Goal: Information Seeking & Learning: Learn about a topic

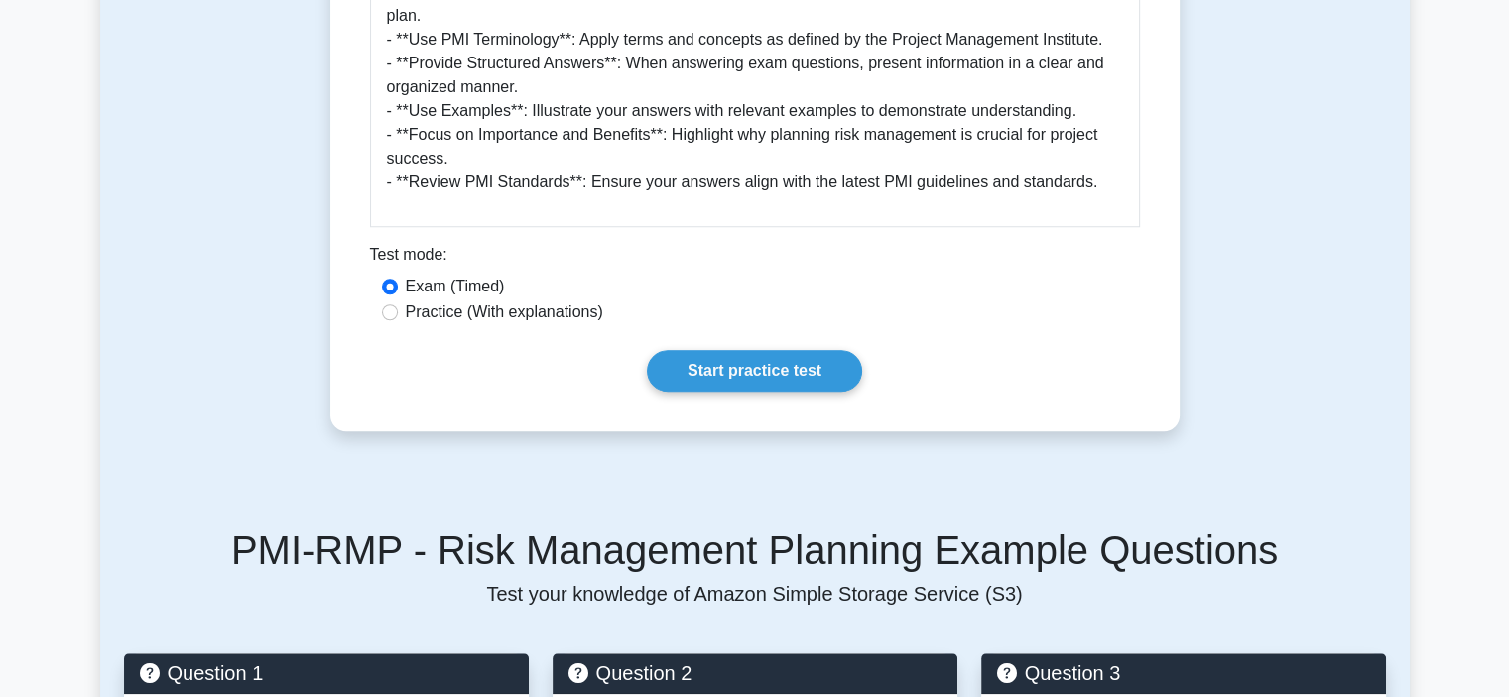
scroll to position [1687, 0]
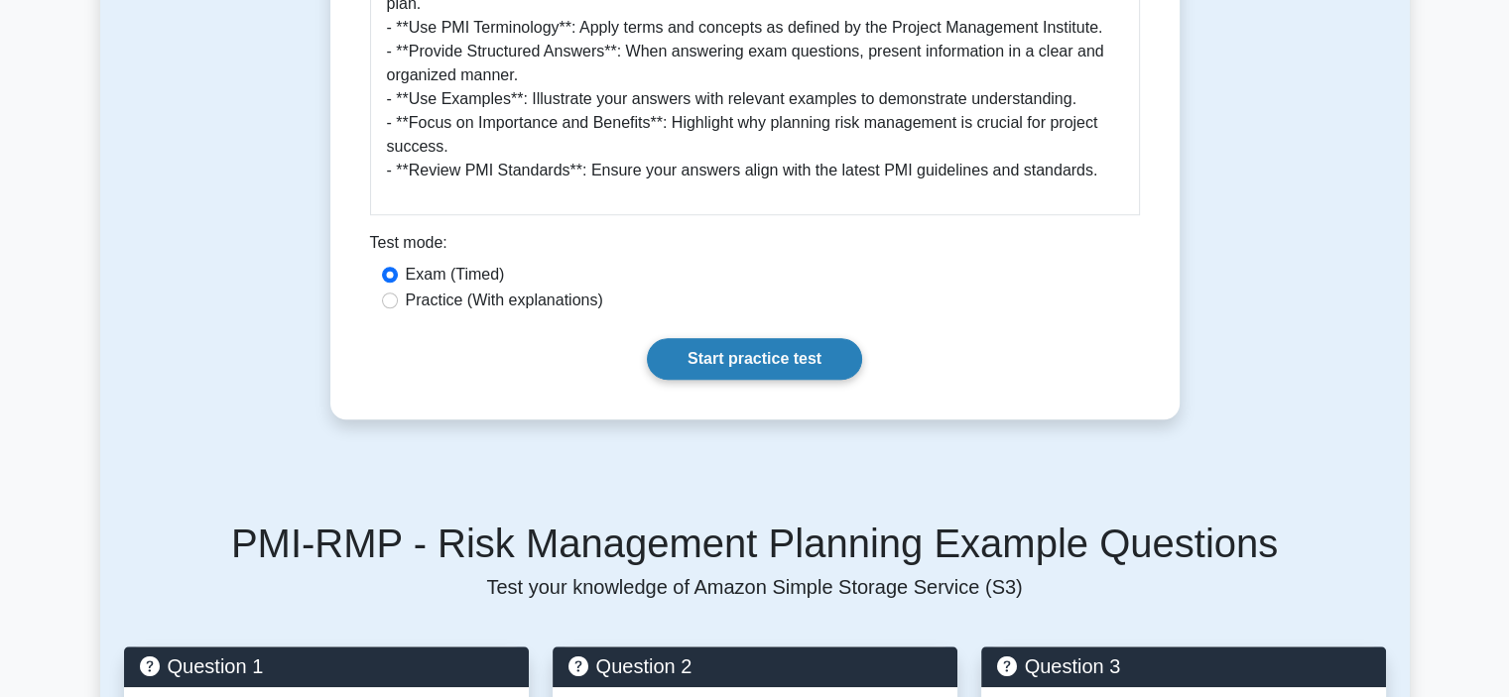
click at [758, 338] on link "Start practice test" at bounding box center [754, 359] width 215 height 42
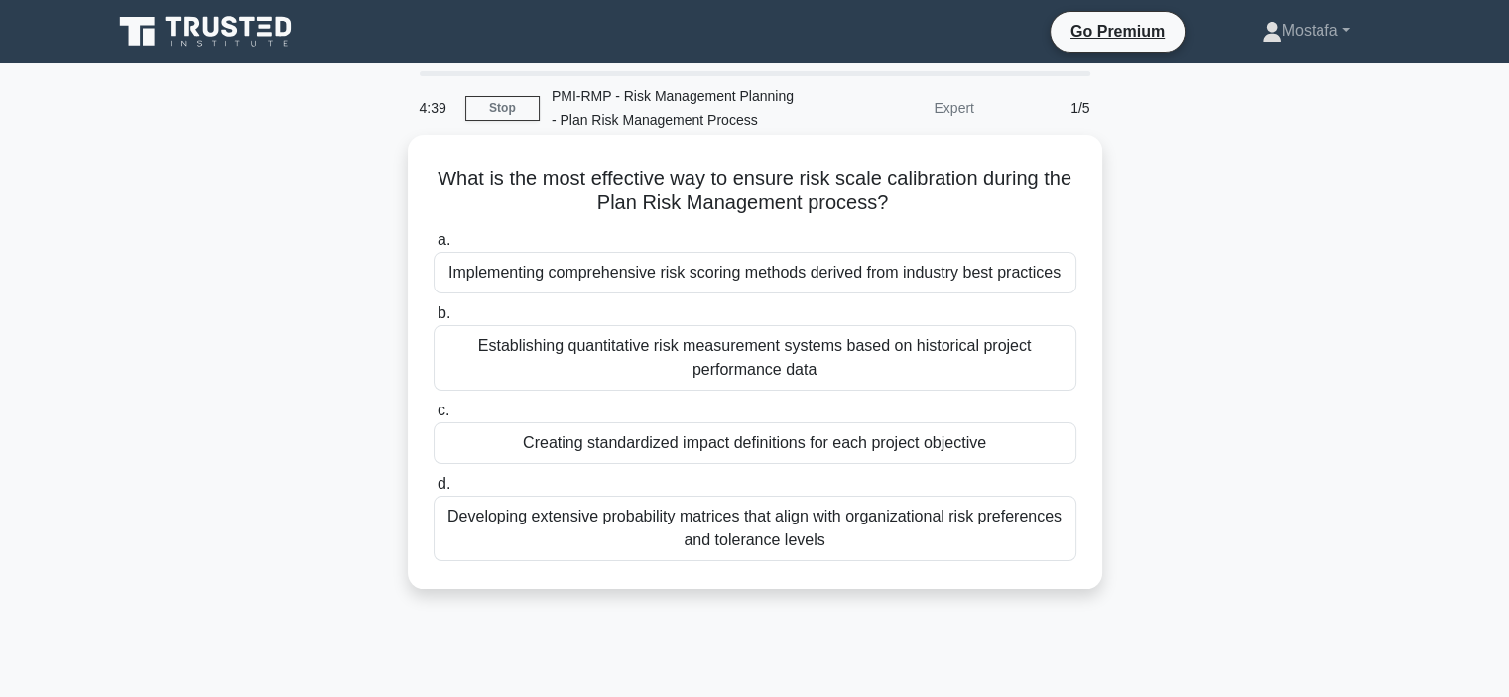
click at [1043, 546] on div "Developing extensive probability matrices that align with organizational risk p…" at bounding box center [755, 528] width 643 height 65
click at [434, 491] on input "d. Developing extensive probability matrices that align with organizational ris…" at bounding box center [434, 484] width 0 height 13
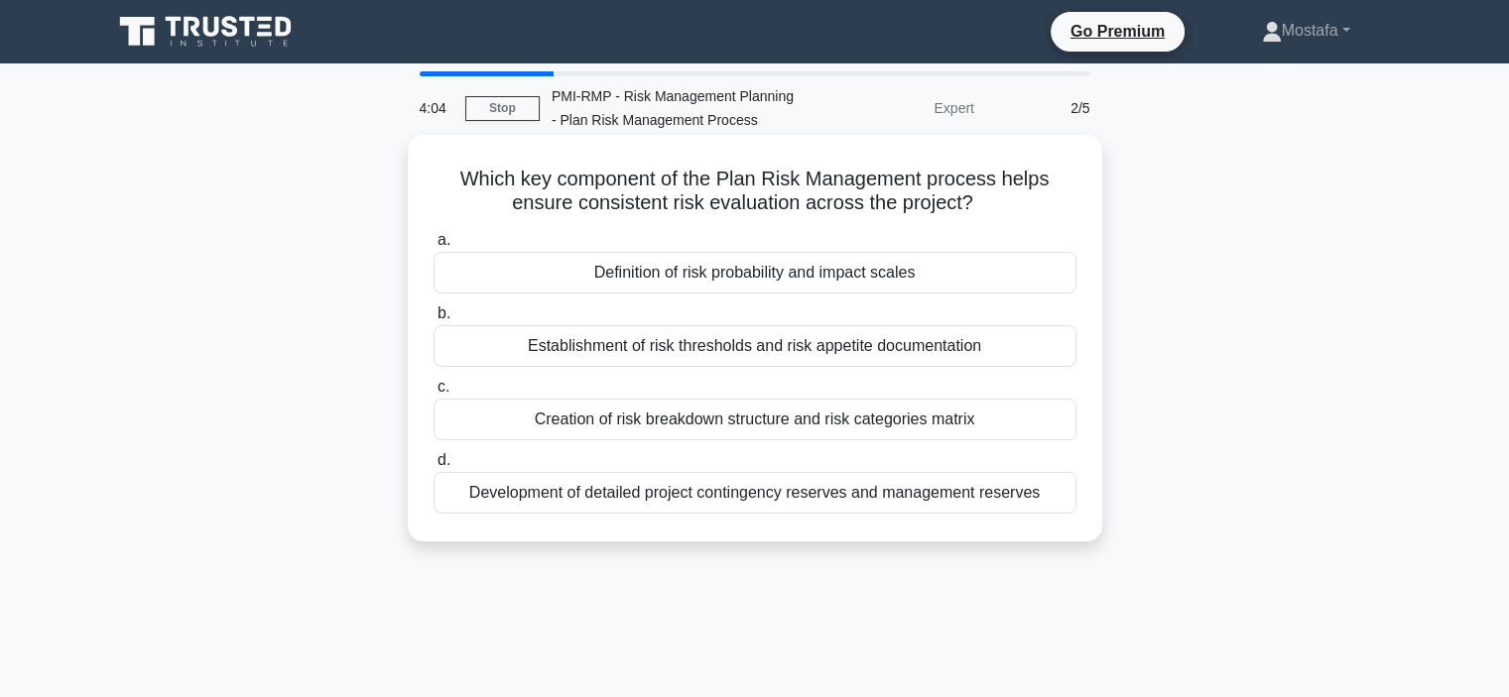
click at [1049, 351] on div "Establishment of risk thresholds and risk appetite documentation" at bounding box center [755, 346] width 643 height 42
click at [434, 320] on input "b. Establishment of risk thresholds and risk appetite documentation" at bounding box center [434, 314] width 0 height 13
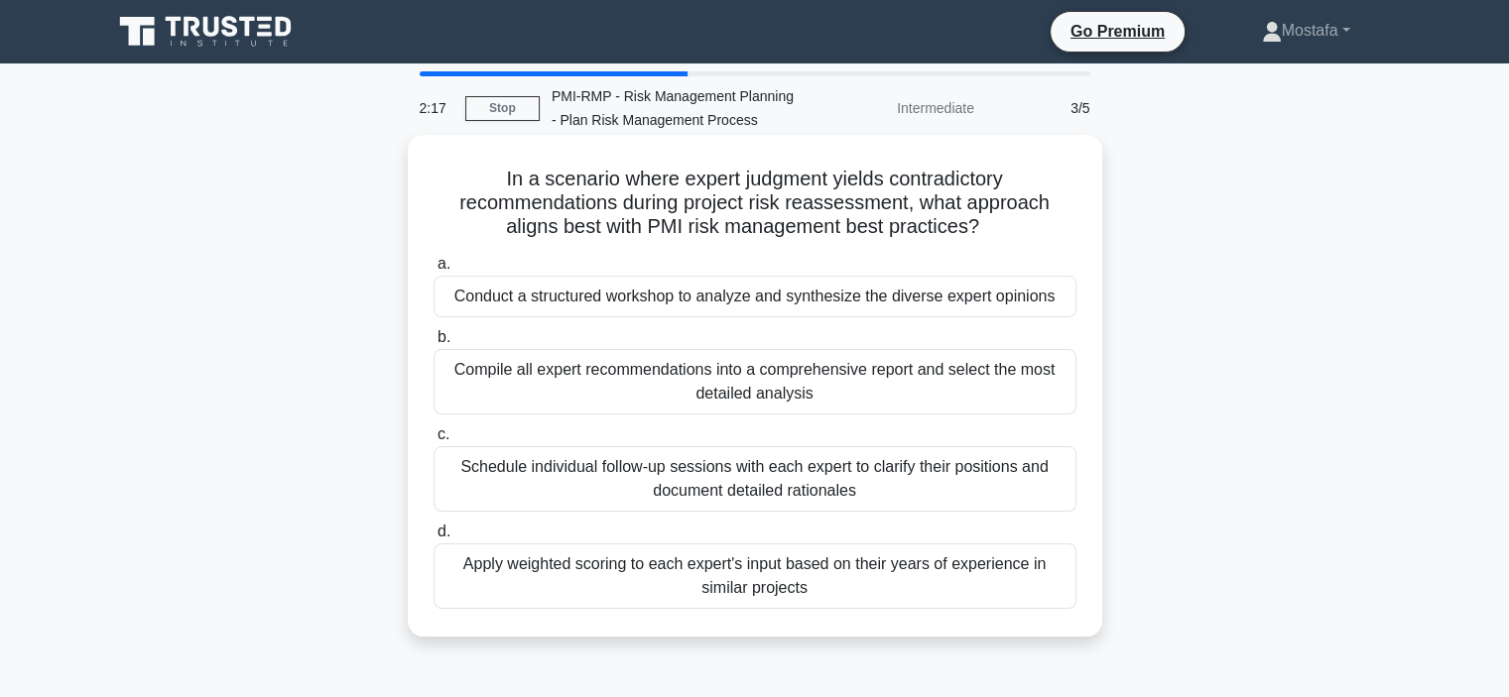
click at [981, 590] on div "Apply weighted scoring to each expert's input based on their years of experienc…" at bounding box center [755, 576] width 643 height 65
click at [434, 539] on input "d. Apply weighted scoring to each expert's input based on their years of experi…" at bounding box center [434, 532] width 0 height 13
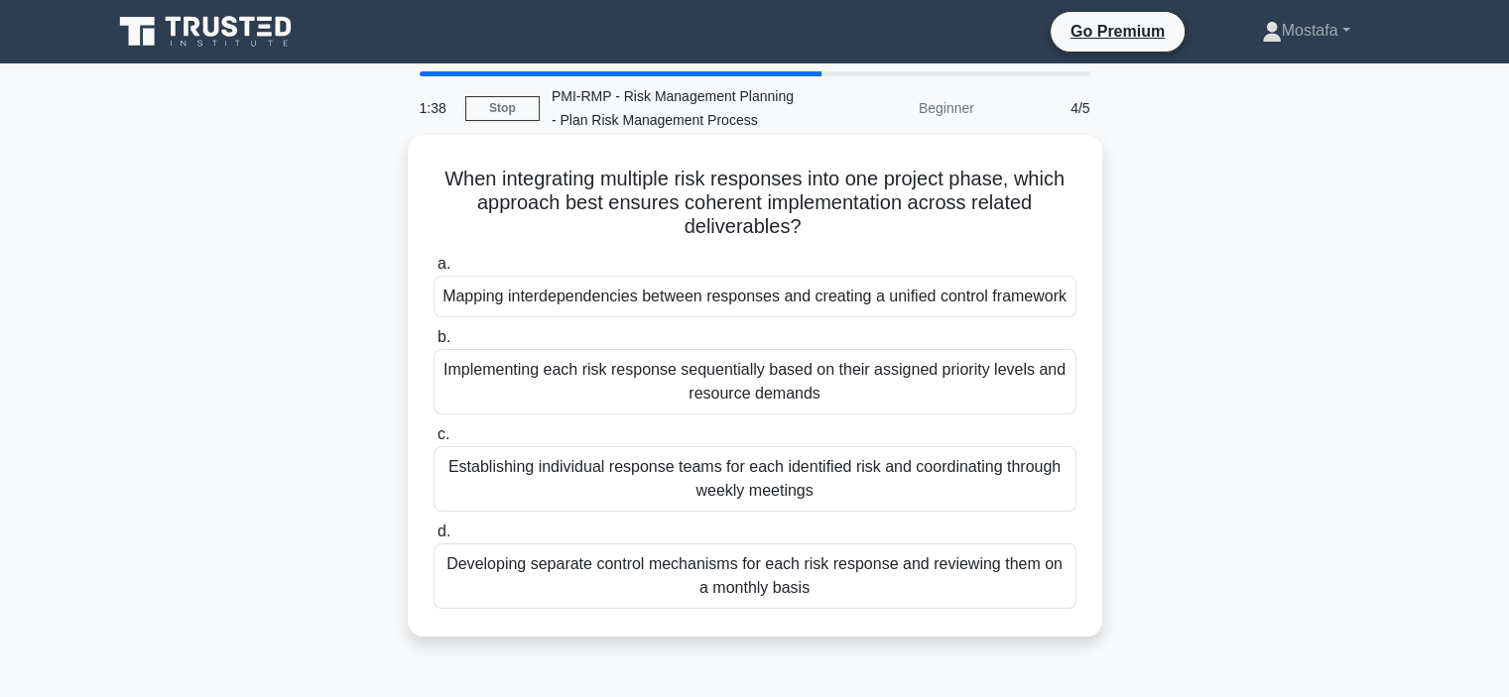
click at [960, 308] on div "Mapping interdependencies between responses and creating a unified control fram…" at bounding box center [755, 297] width 643 height 42
click at [434, 271] on input "a. Mapping interdependencies between responses and creating a unified control f…" at bounding box center [434, 264] width 0 height 13
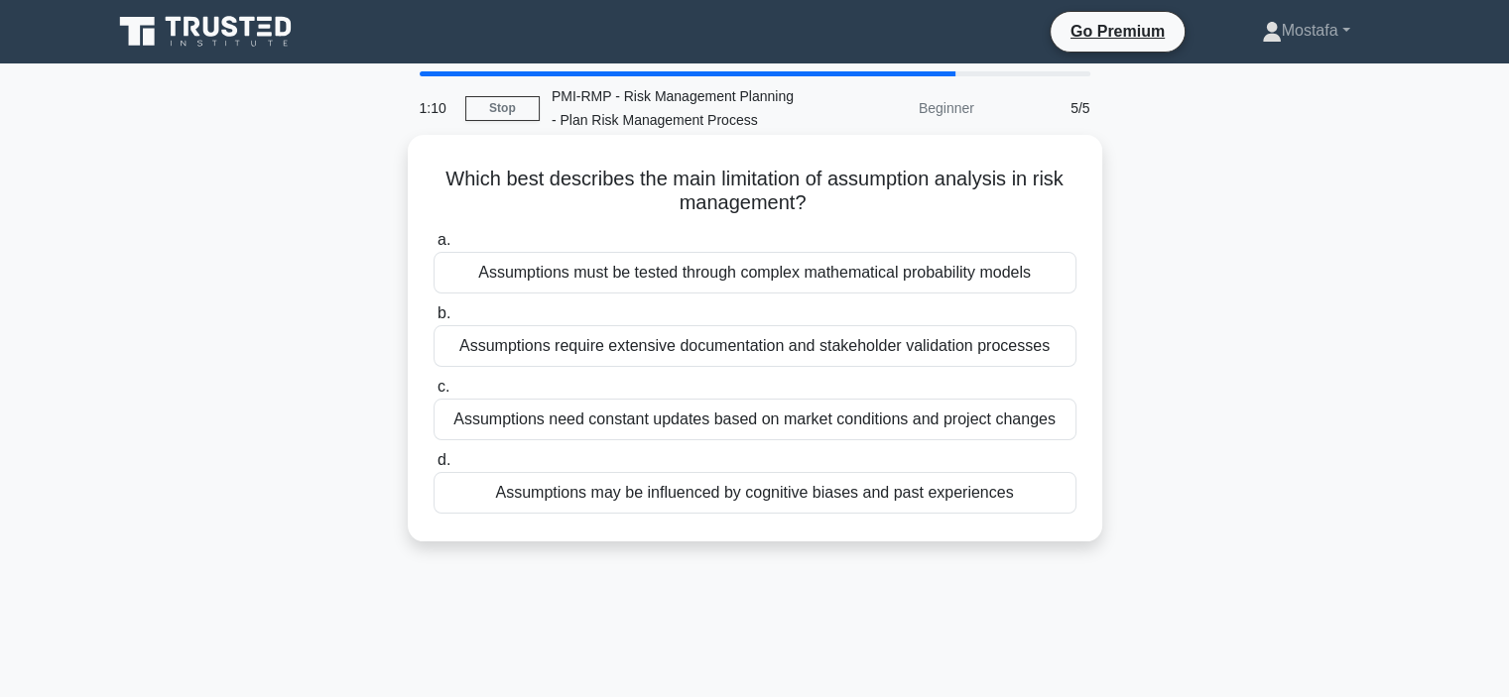
click at [1063, 422] on div "Assumptions need constant updates based on market conditions and project changes" at bounding box center [755, 420] width 643 height 42
click at [434, 394] on input "c. Assumptions need constant updates based on market conditions and project cha…" at bounding box center [434, 387] width 0 height 13
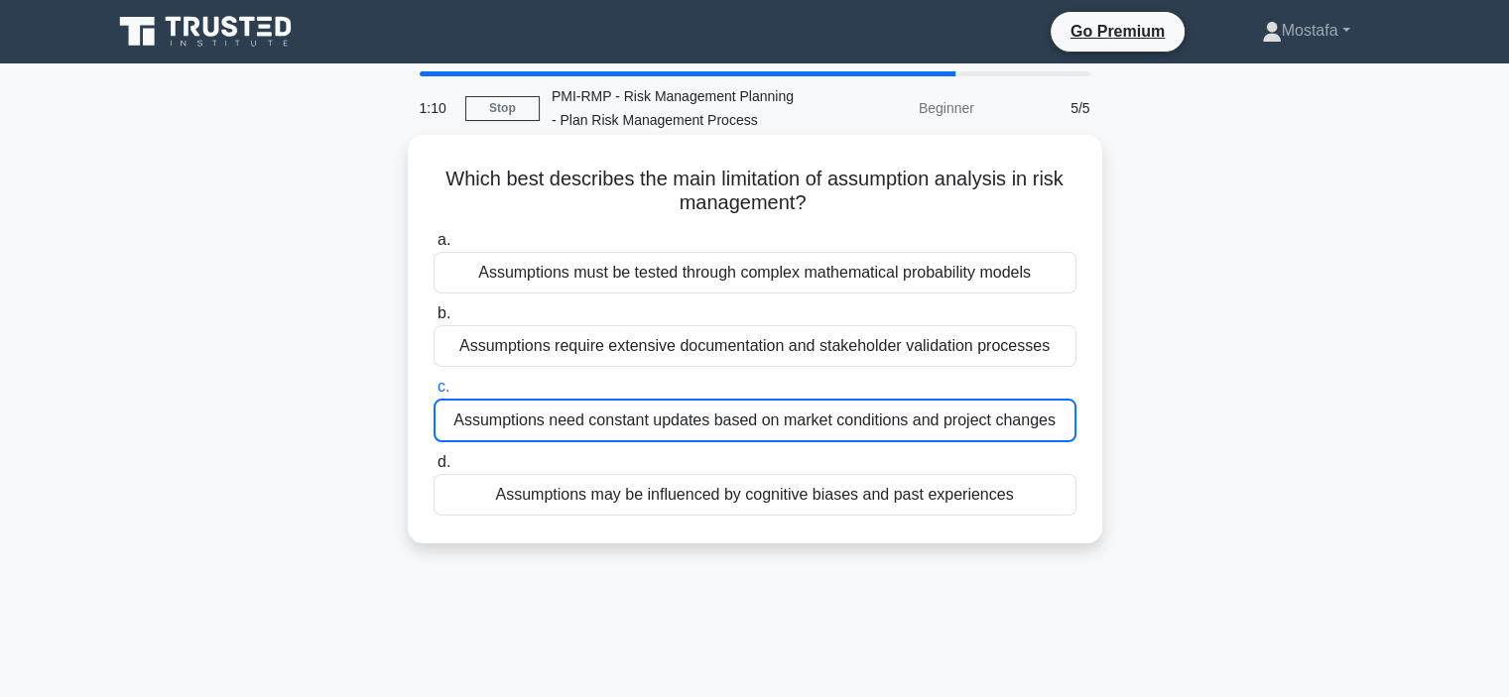
click at [1063, 422] on div "Assumptions need constant updates based on market conditions and project changes" at bounding box center [755, 421] width 643 height 44
click at [434, 394] on input "c. Assumptions need constant updates based on market conditions and project cha…" at bounding box center [434, 387] width 0 height 13
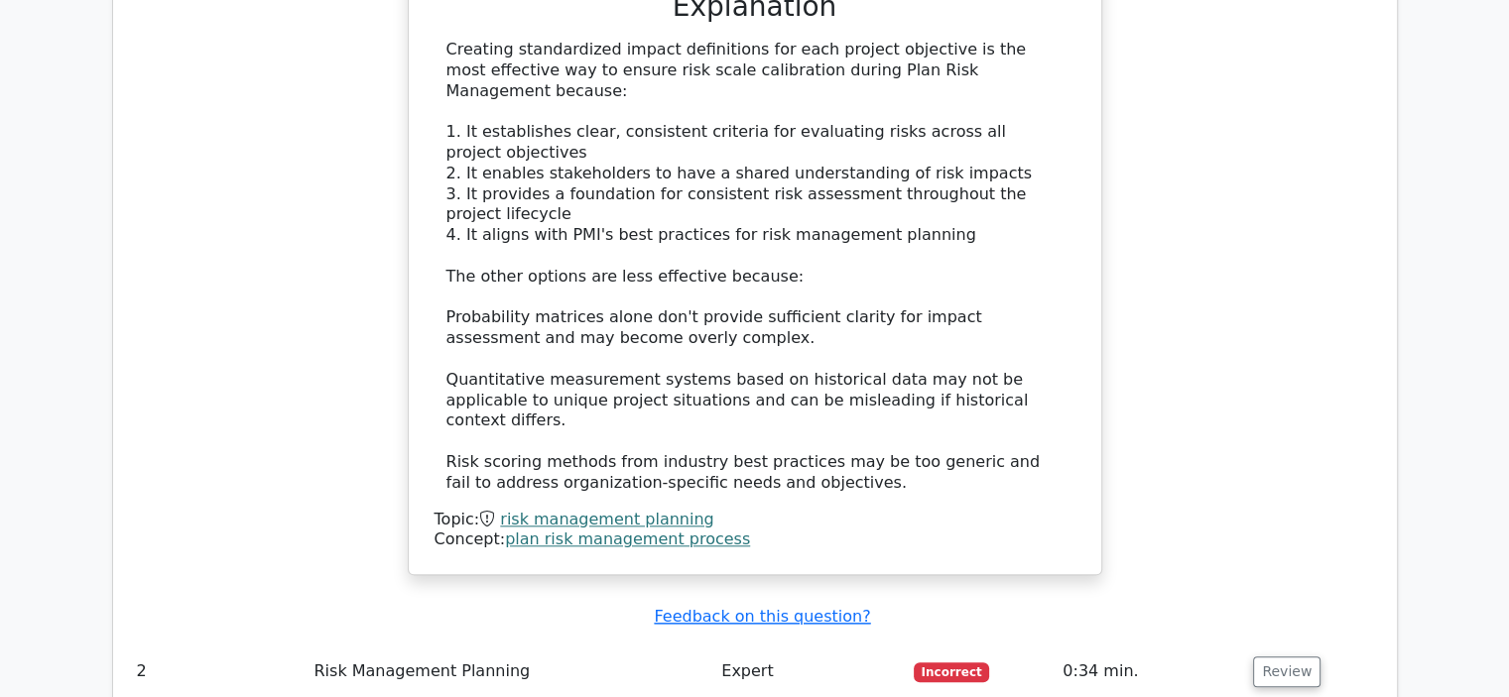
scroll to position [2084, 0]
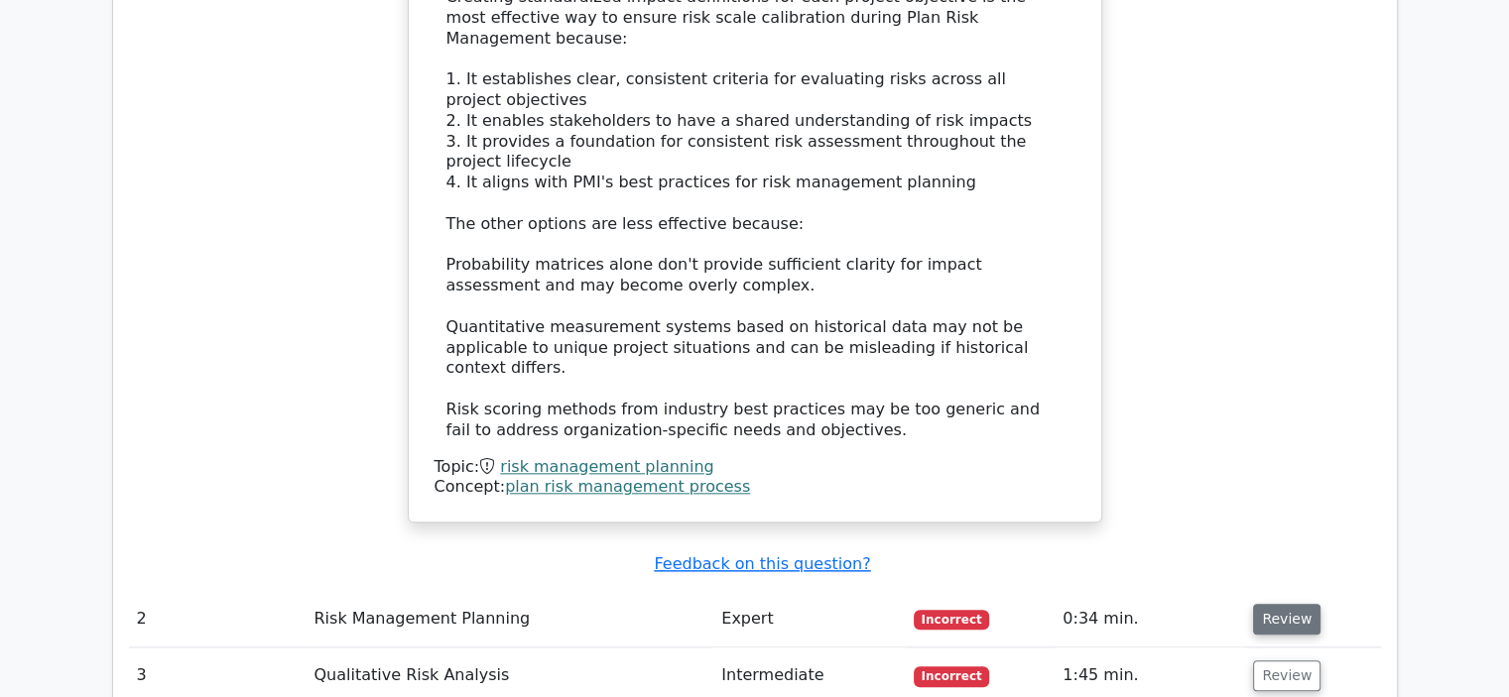
click at [1276, 604] on button "Review" at bounding box center [1286, 619] width 67 height 31
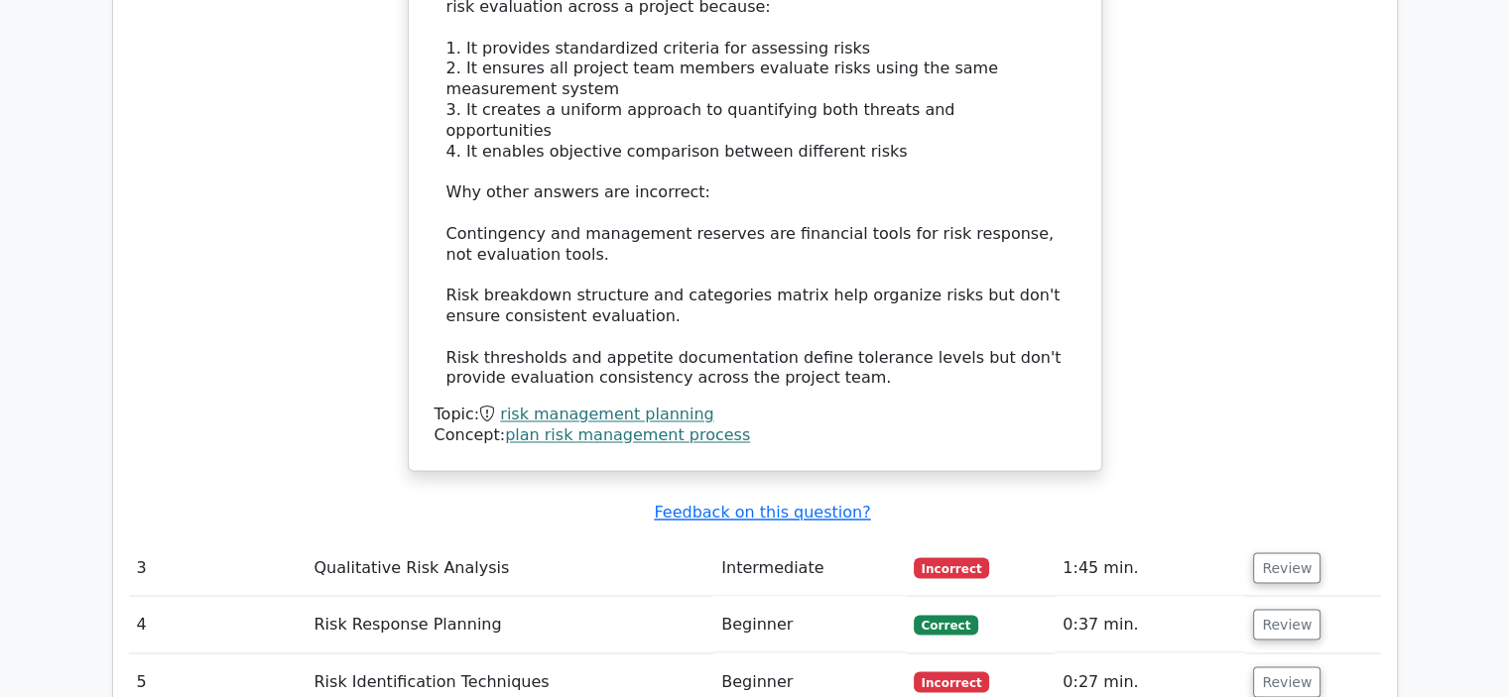
scroll to position [3274, 0]
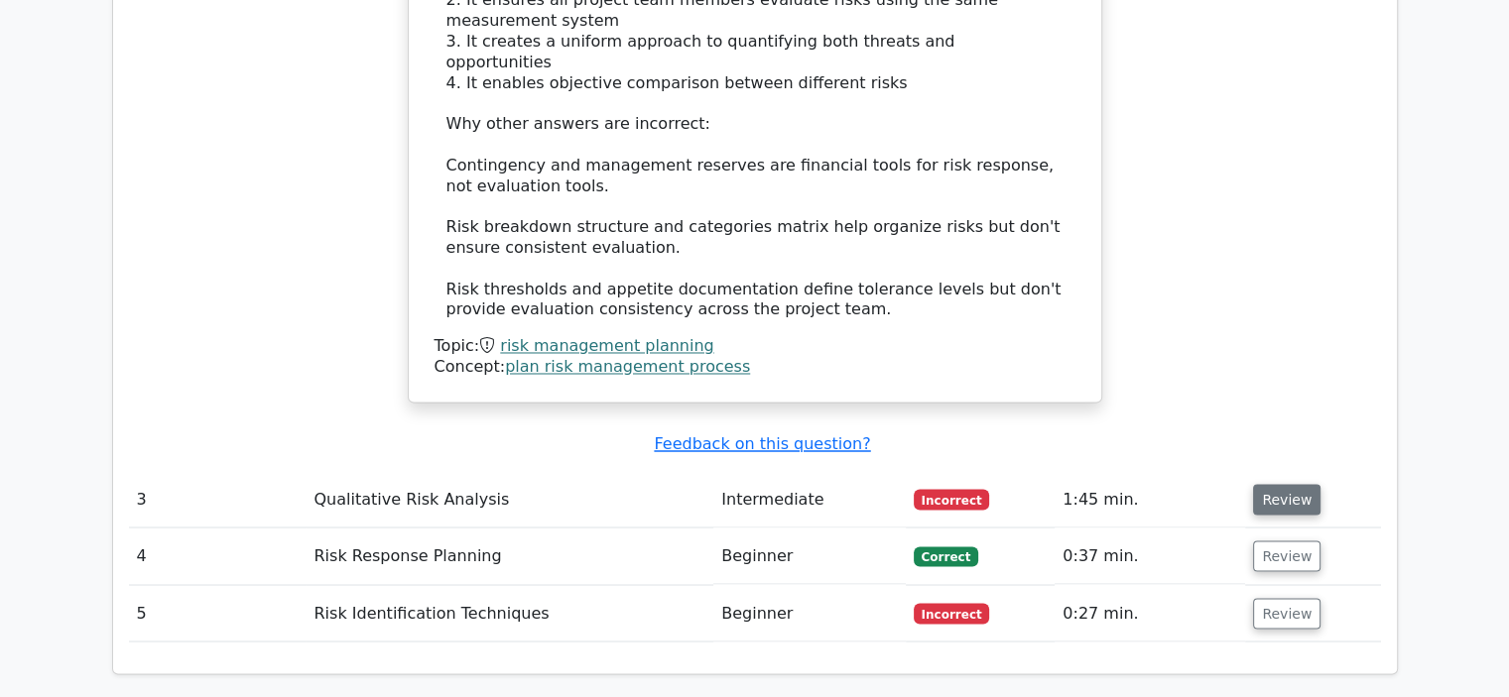
click at [1279, 484] on button "Review" at bounding box center [1286, 499] width 67 height 31
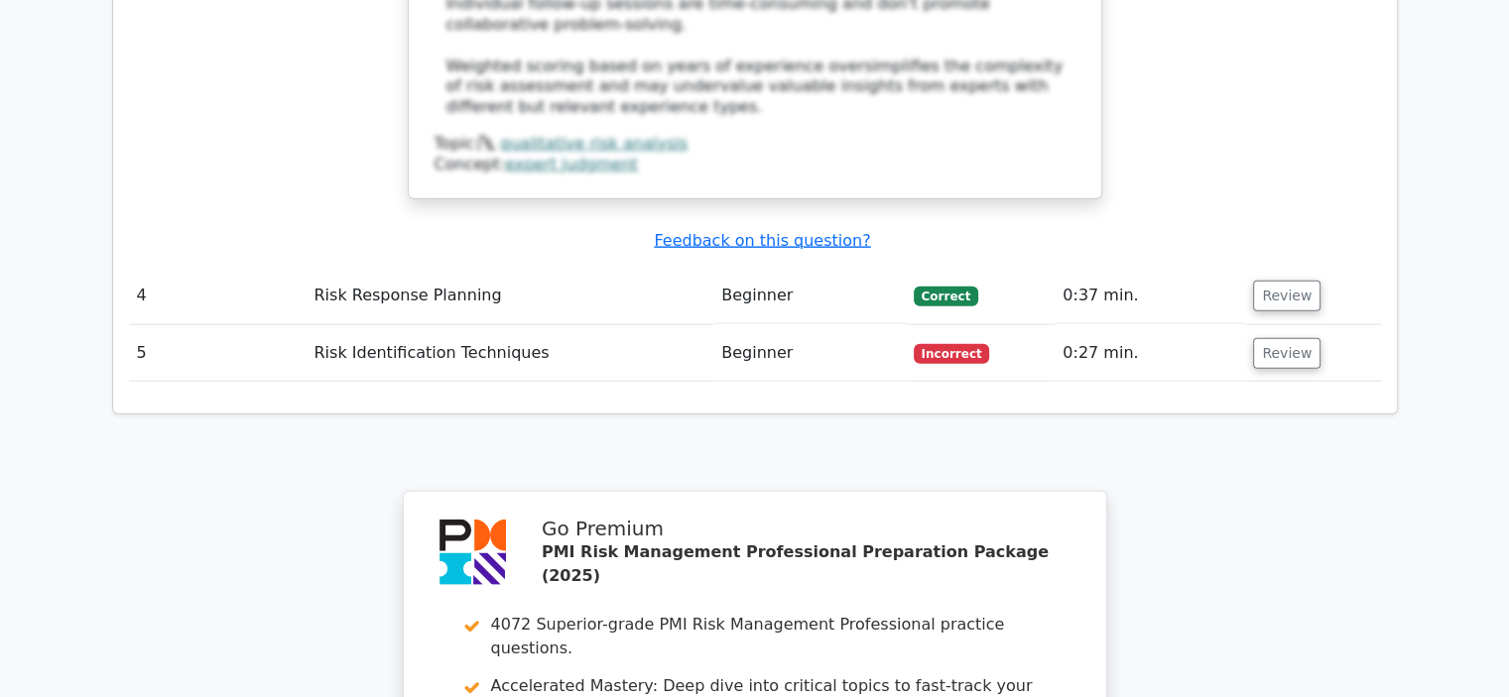
scroll to position [4663, 0]
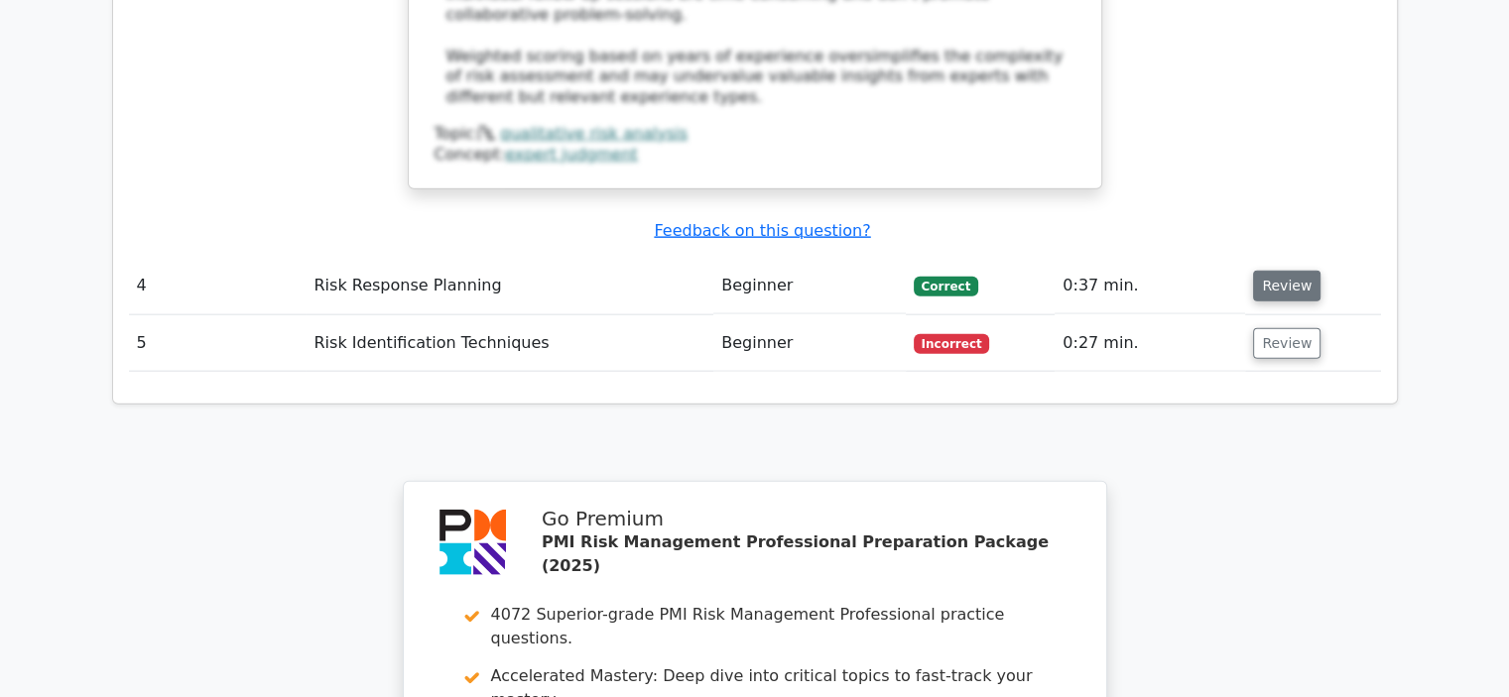
click at [1274, 271] on button "Review" at bounding box center [1286, 286] width 67 height 31
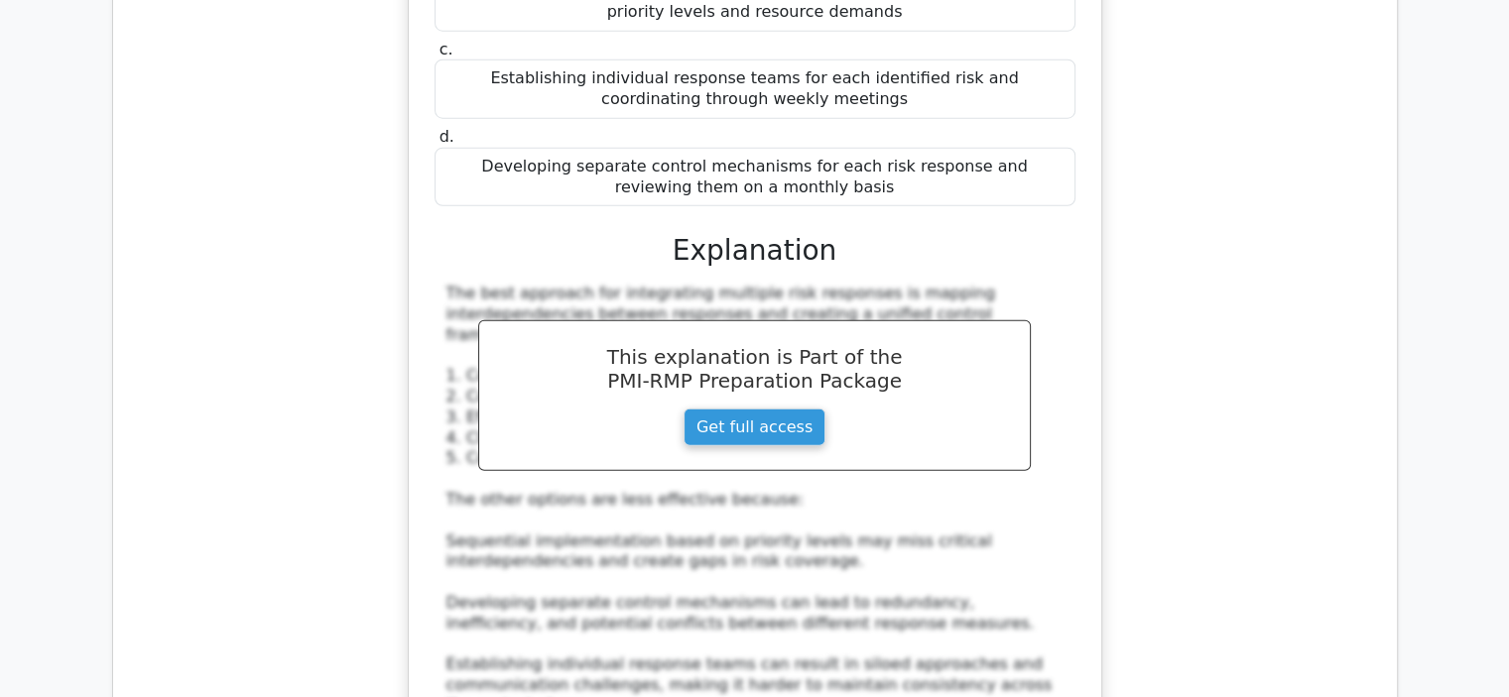
scroll to position [5358, 0]
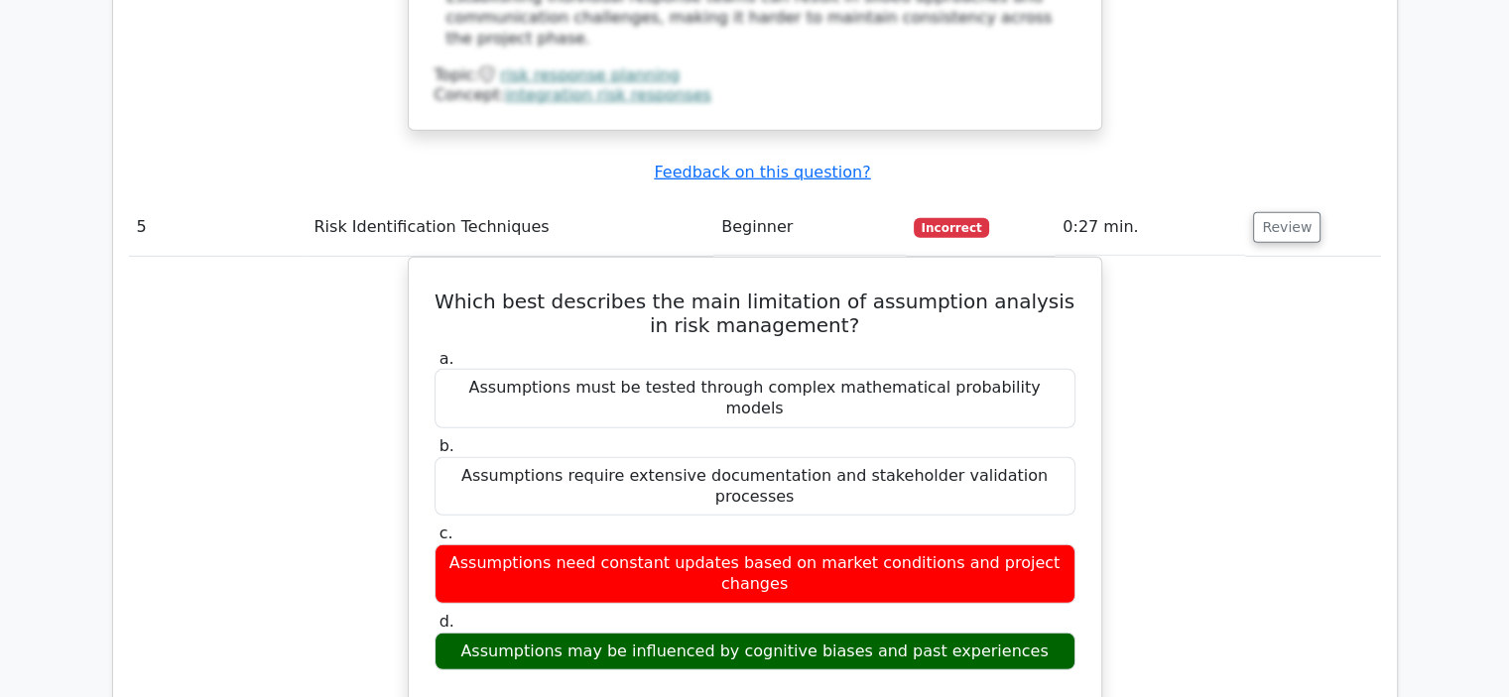
scroll to position [5854, 0]
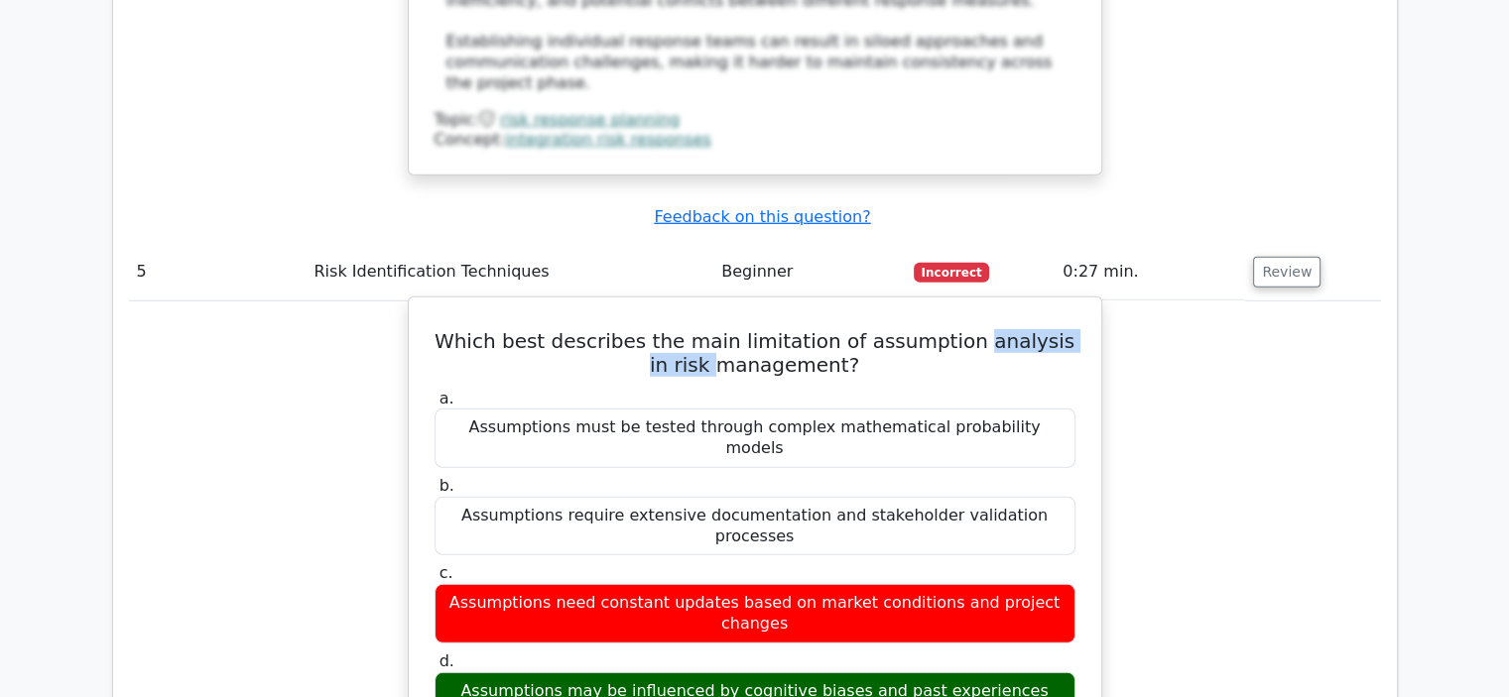
drag, startPoint x: 684, startPoint y: 120, endPoint x: 941, endPoint y: 98, distance: 257.9
click at [941, 329] on h5 "Which best describes the main limitation of assumption analysis in risk managem…" at bounding box center [755, 353] width 645 height 48
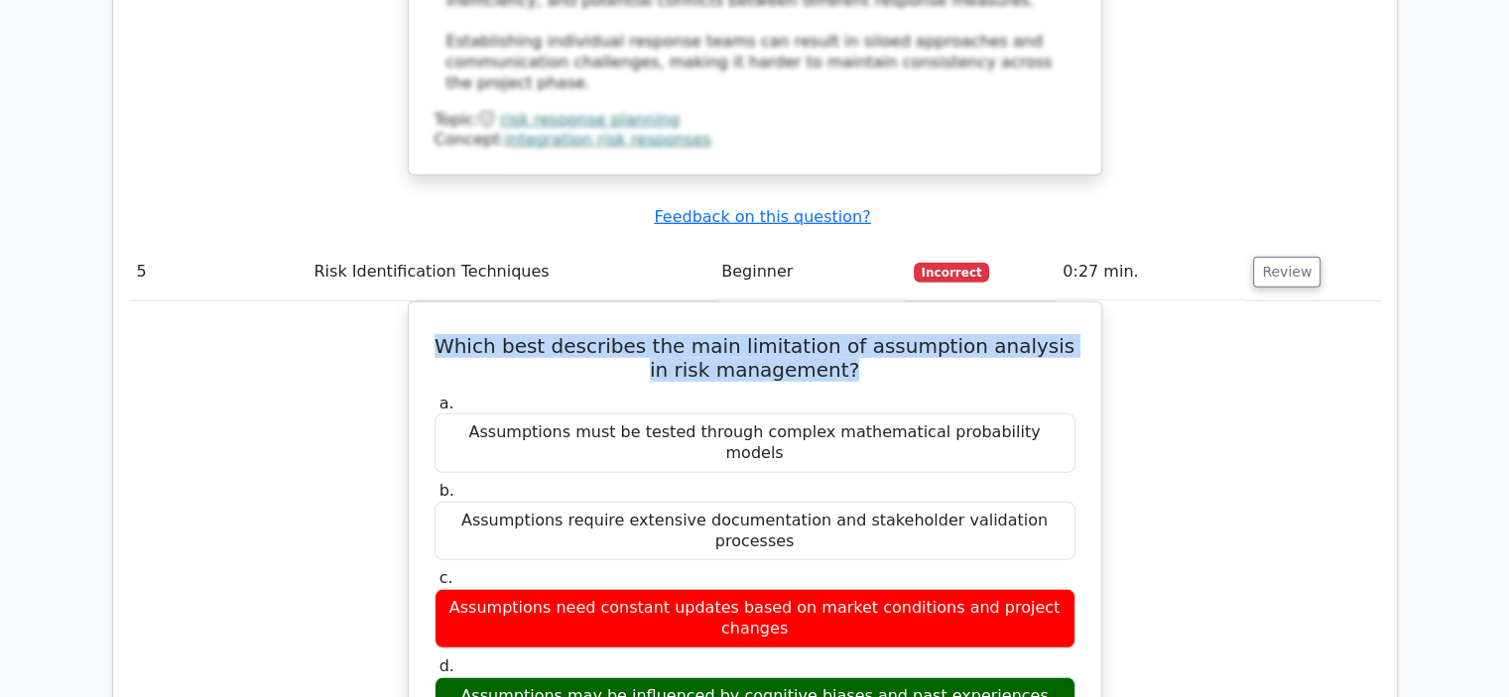
drag, startPoint x: 861, startPoint y: 123, endPoint x: 400, endPoint y: 91, distance: 462.4
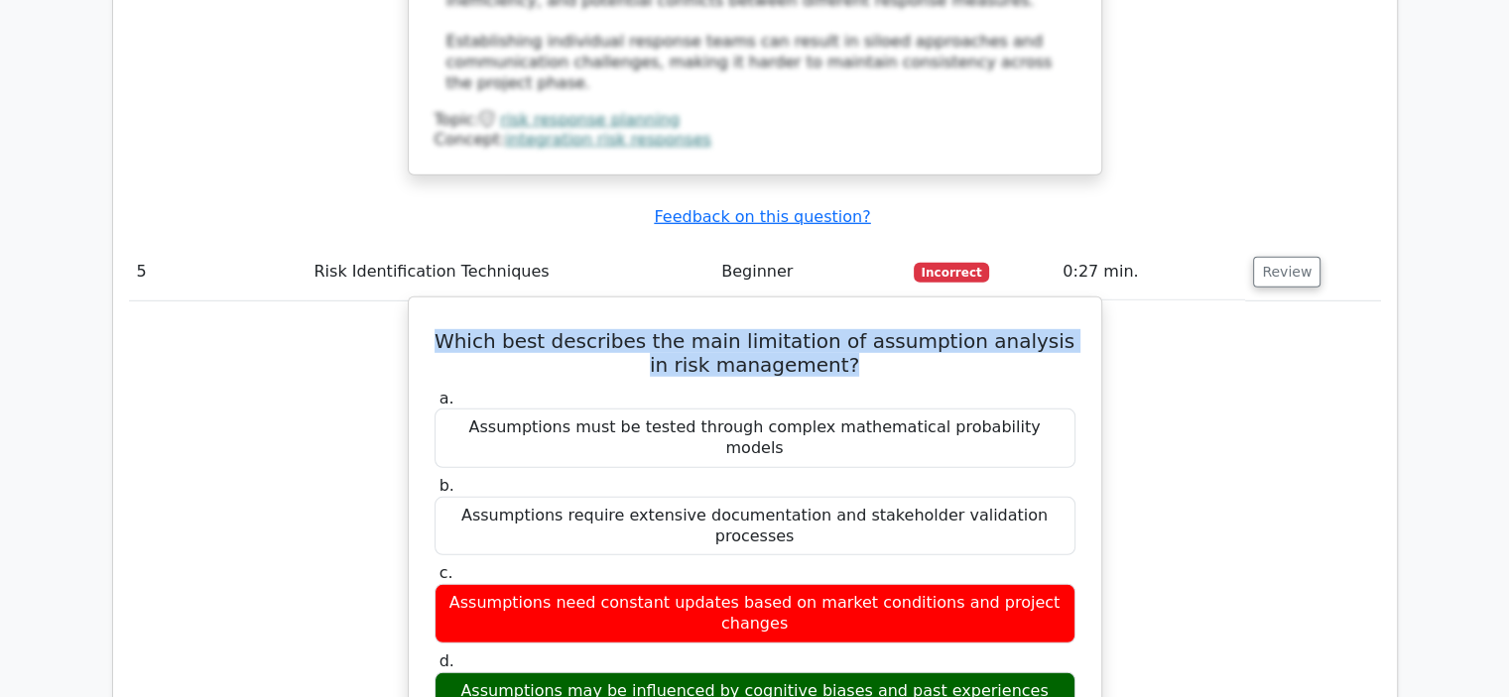
copy h5 "Which best describes the main limitation of assumption analysis in risk managem…"
drag, startPoint x: 1024, startPoint y: 380, endPoint x: 490, endPoint y: 380, distance: 533.8
click at [490, 673] on div "Assumptions may be influenced by cognitive biases and past experiences" at bounding box center [755, 692] width 641 height 39
copy div "Assumptions may be influenced by cognitive biases and past experiences"
